Goal: Task Accomplishment & Management: Manage account settings

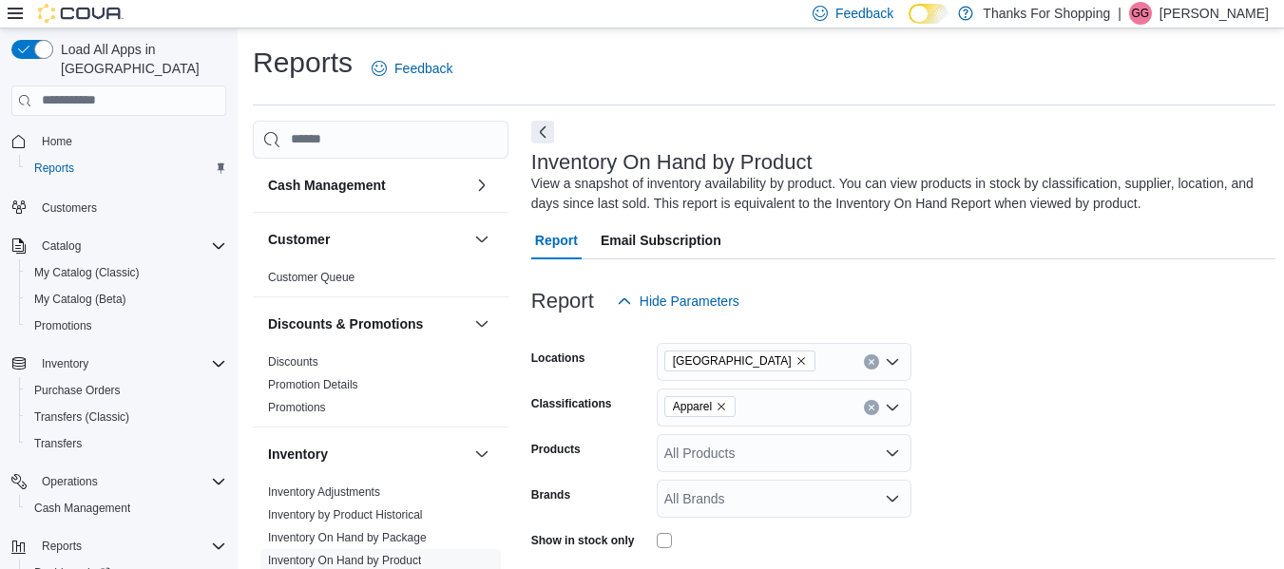
scroll to position [328, 0]
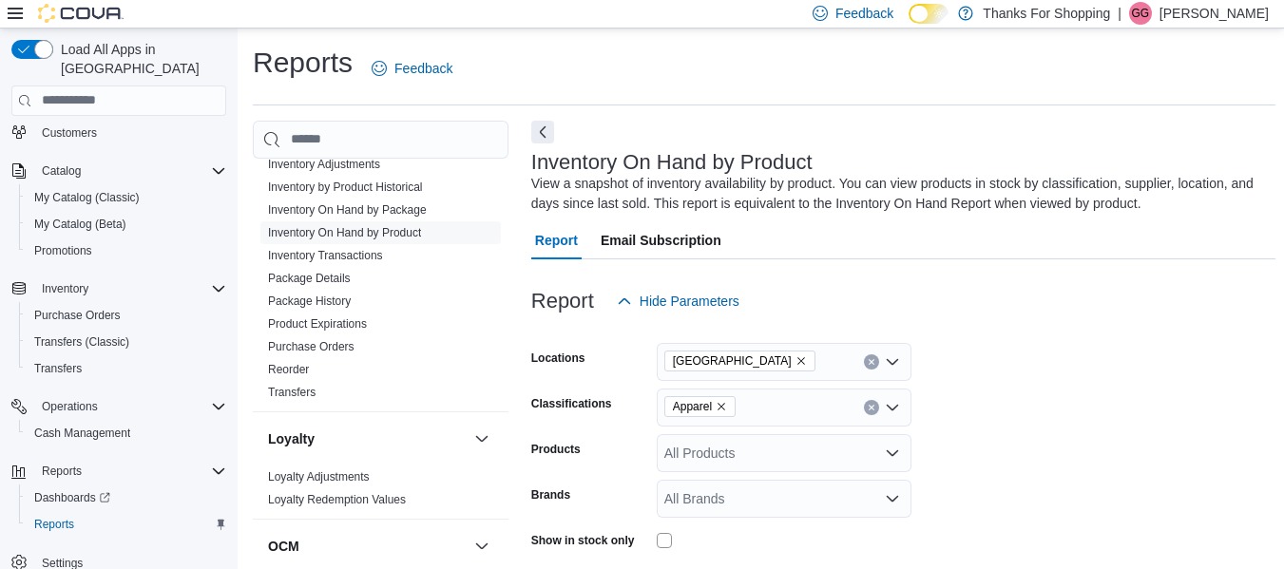
click at [1225, 18] on p "[PERSON_NAME]" at bounding box center [1214, 13] width 109 height 23
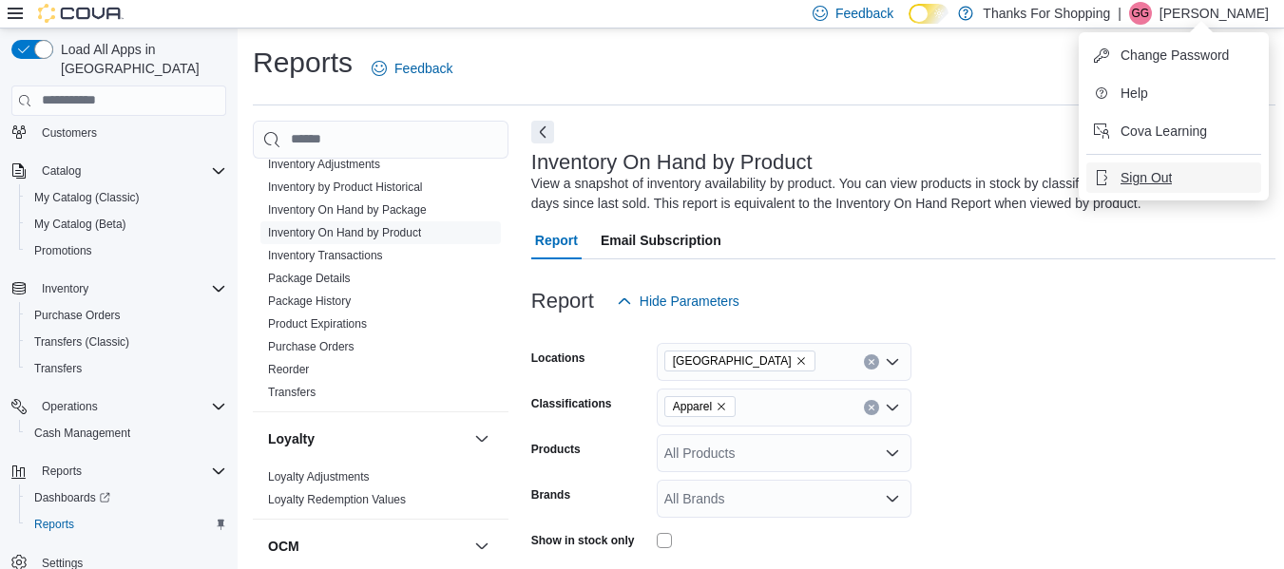
click at [1146, 174] on span "Sign Out" at bounding box center [1146, 177] width 51 height 19
